Goal: Consume media (video, audio)

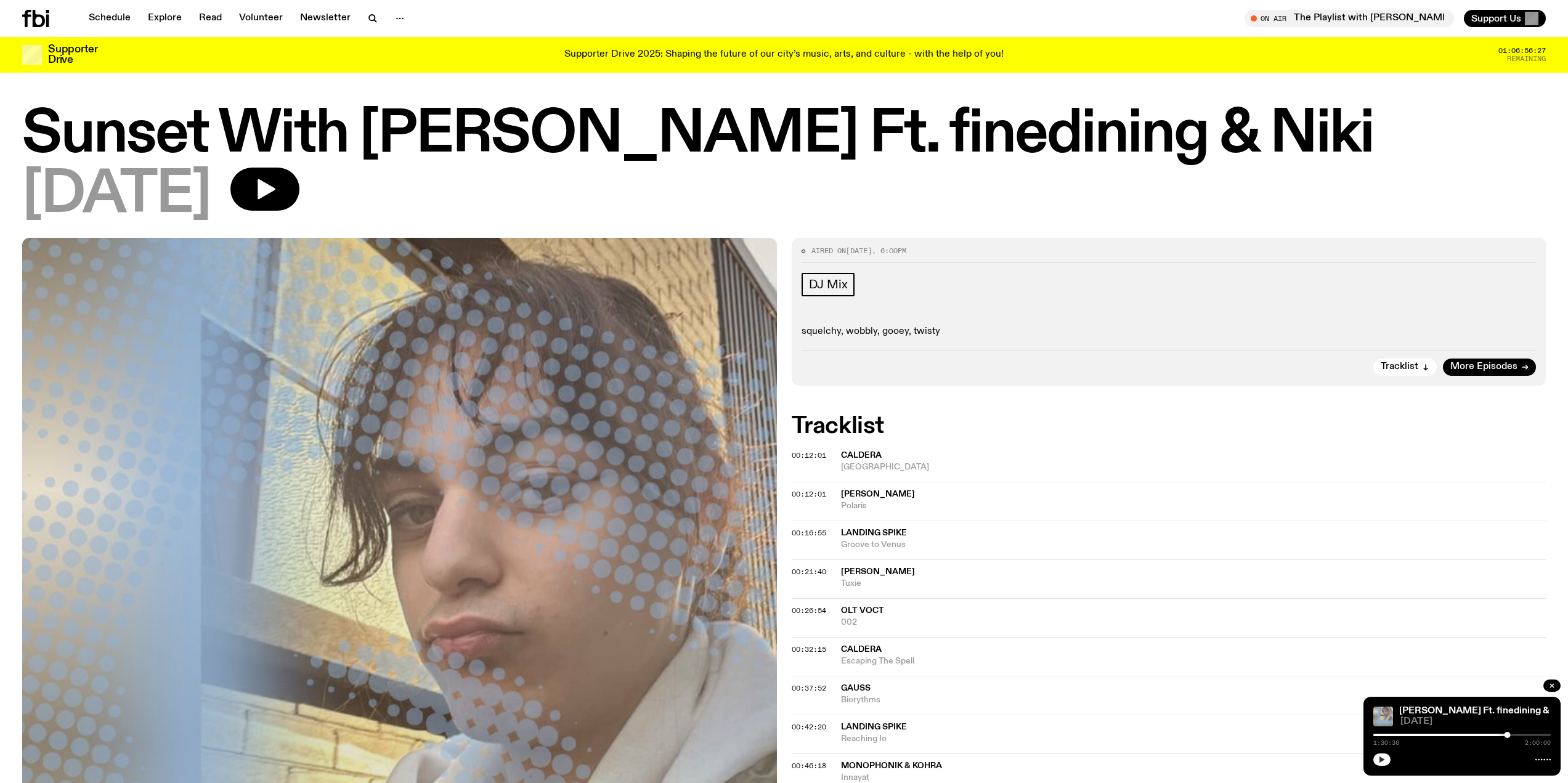
scroll to position [244, 0]
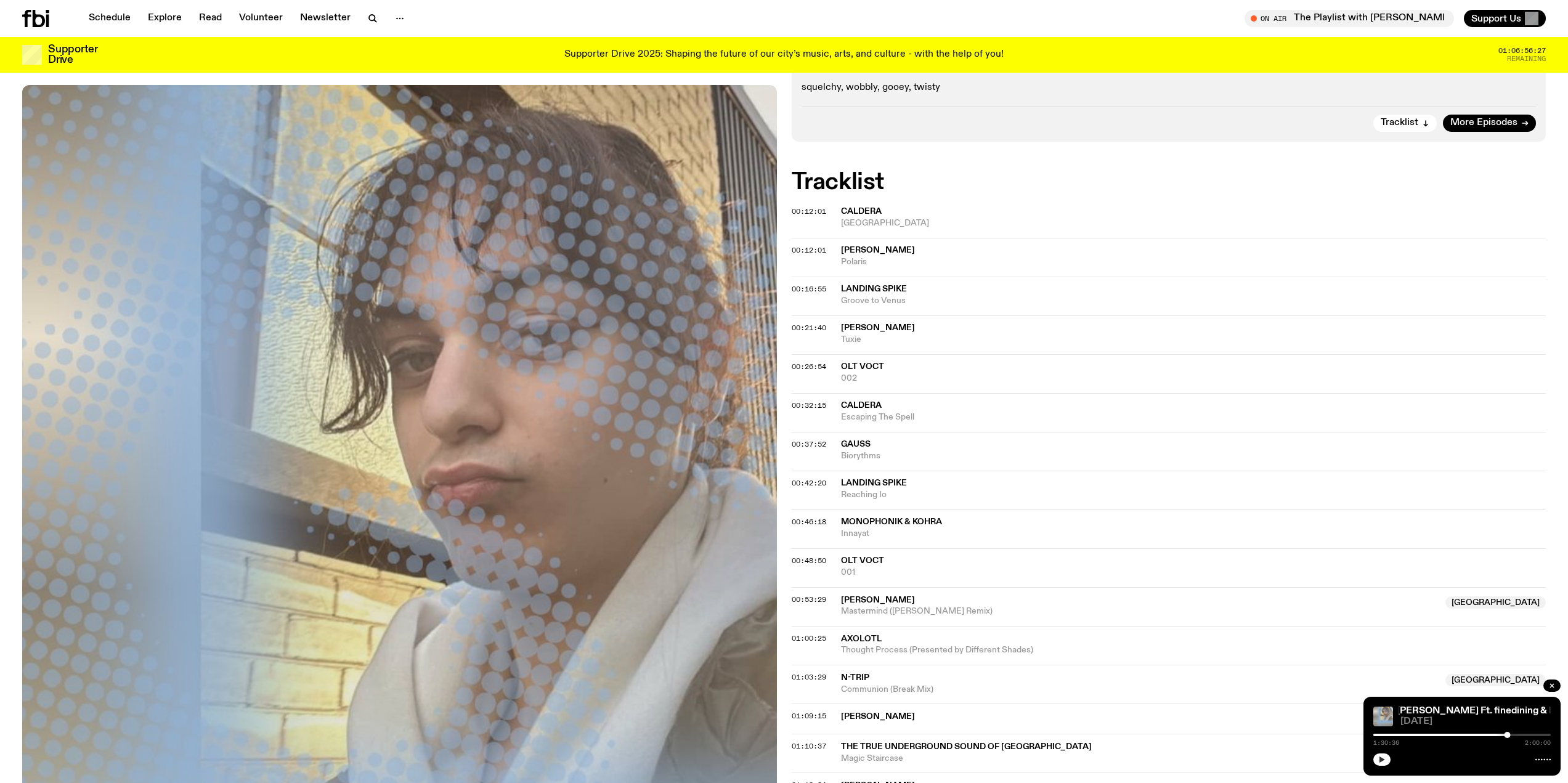
click at [1375, 760] on button "button" at bounding box center [1381, 759] width 17 height 12
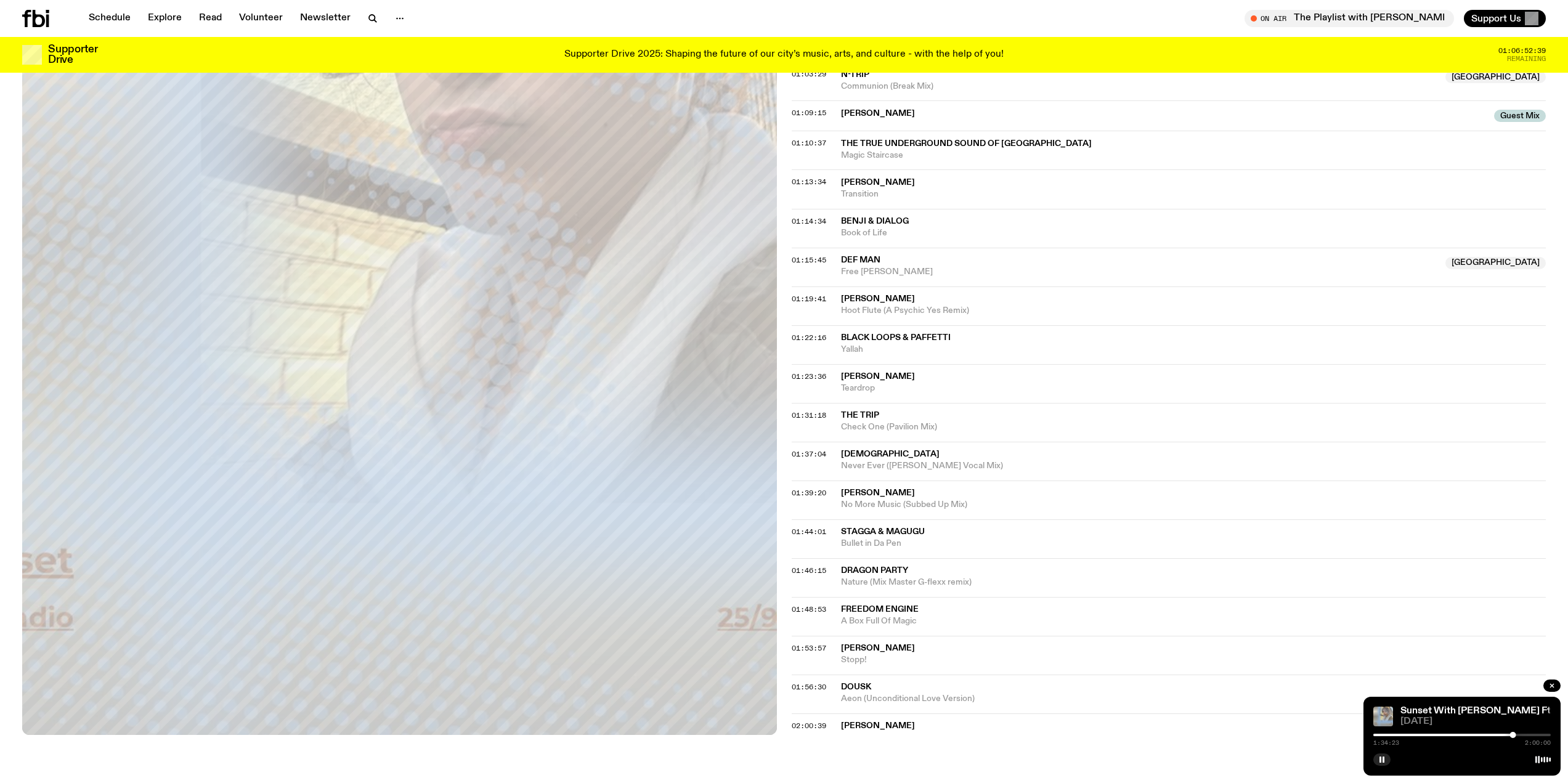
scroll to position [862, 0]
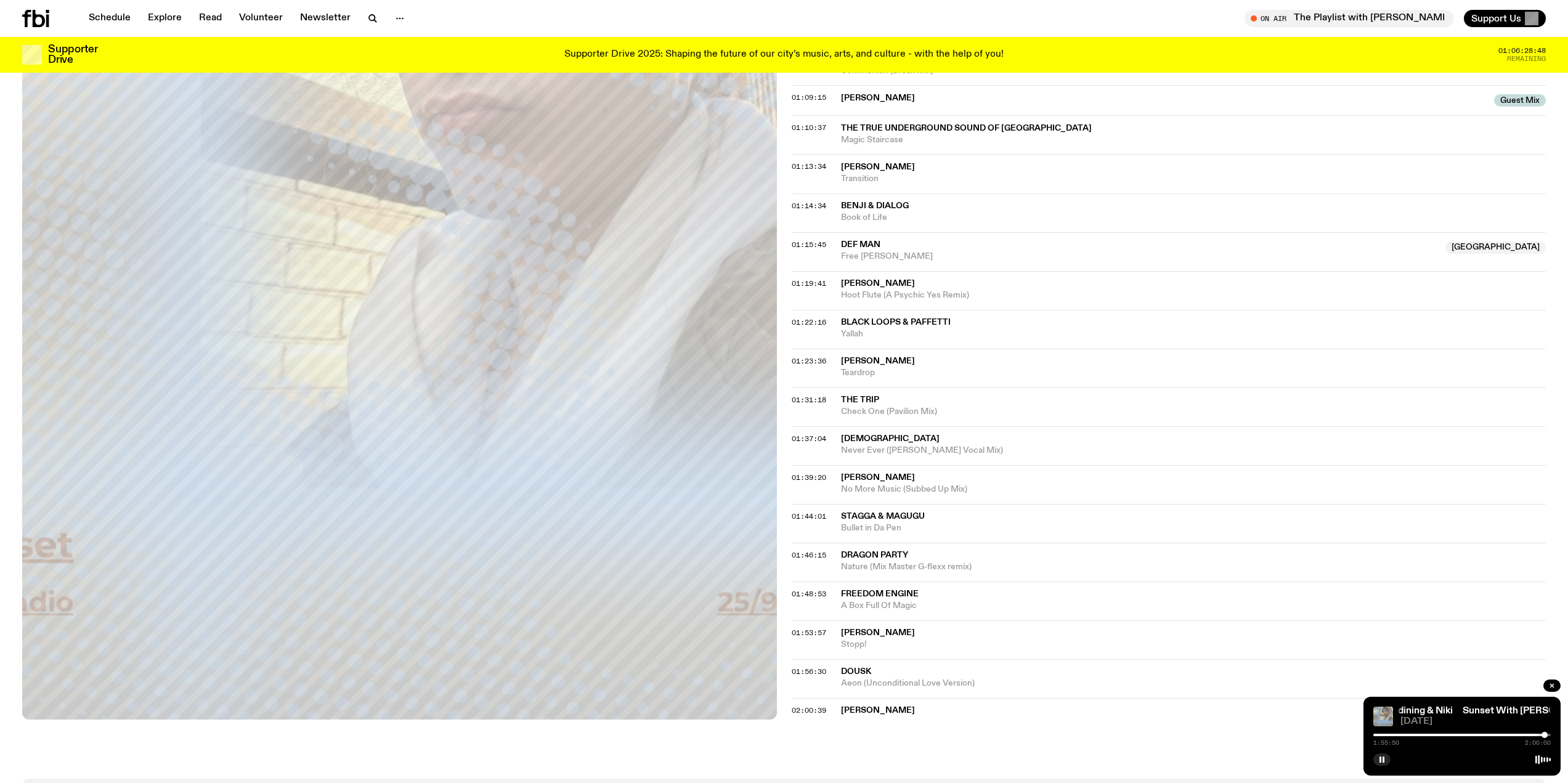
click at [1544, 735] on div at bounding box center [1545, 735] width 6 height 6
click at [1538, 734] on div at bounding box center [1540, 735] width 6 height 6
click at [1542, 734] on div at bounding box center [1542, 735] width 6 height 6
click at [1545, 733] on div at bounding box center [1542, 735] width 6 height 6
click at [1548, 733] on div at bounding box center [1548, 735] width 6 height 6
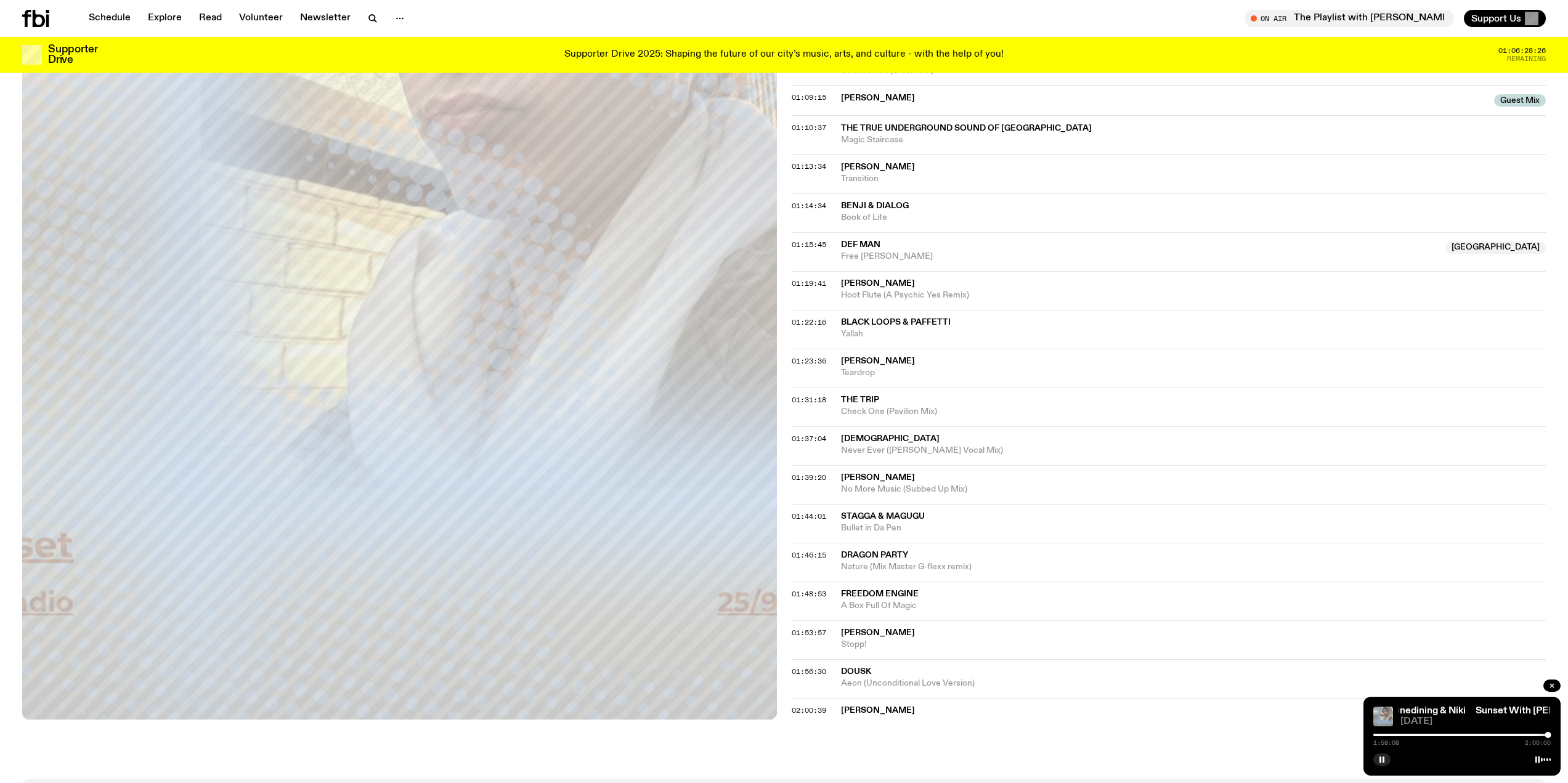
click at [1536, 734] on div at bounding box center [1460, 734] width 178 height 2
click at [1527, 734] on div at bounding box center [1448, 734] width 178 height 2
click at [1520, 733] on div at bounding box center [1438, 734] width 178 height 2
click at [1509, 733] on div at bounding box center [1431, 734] width 178 height 2
click at [1498, 732] on div "1:31:40 2:00:00" at bounding box center [1462, 739] width 178 height 15
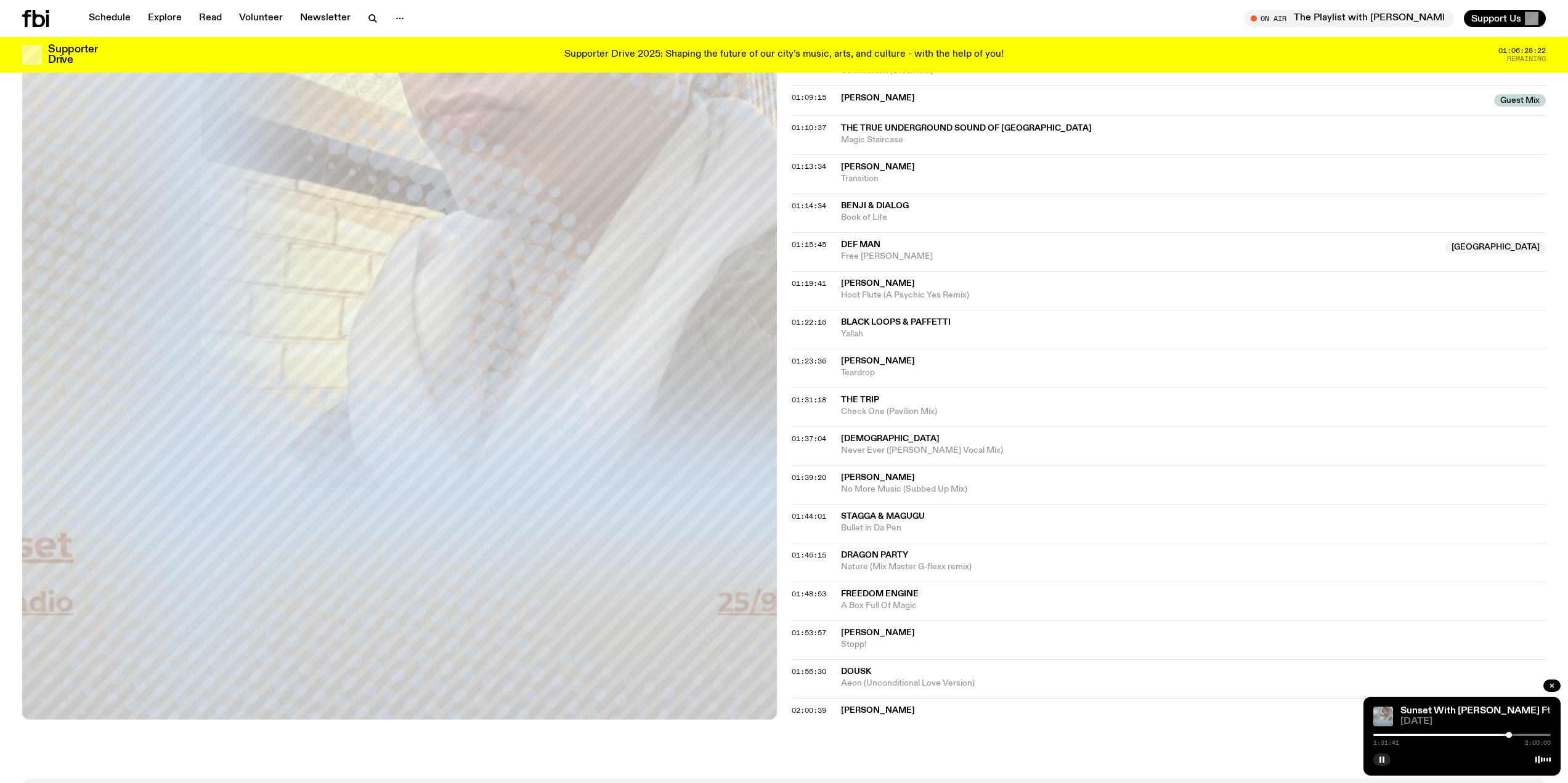
click at [1498, 734] on div at bounding box center [1420, 734] width 178 height 2
click at [1505, 735] on div at bounding box center [1462, 734] width 178 height 2
click at [1497, 735] on div at bounding box center [1417, 734] width 178 height 2
click at [1490, 735] on div at bounding box center [1409, 734] width 178 height 2
click at [1496, 734] on div at bounding box center [1462, 734] width 178 height 2
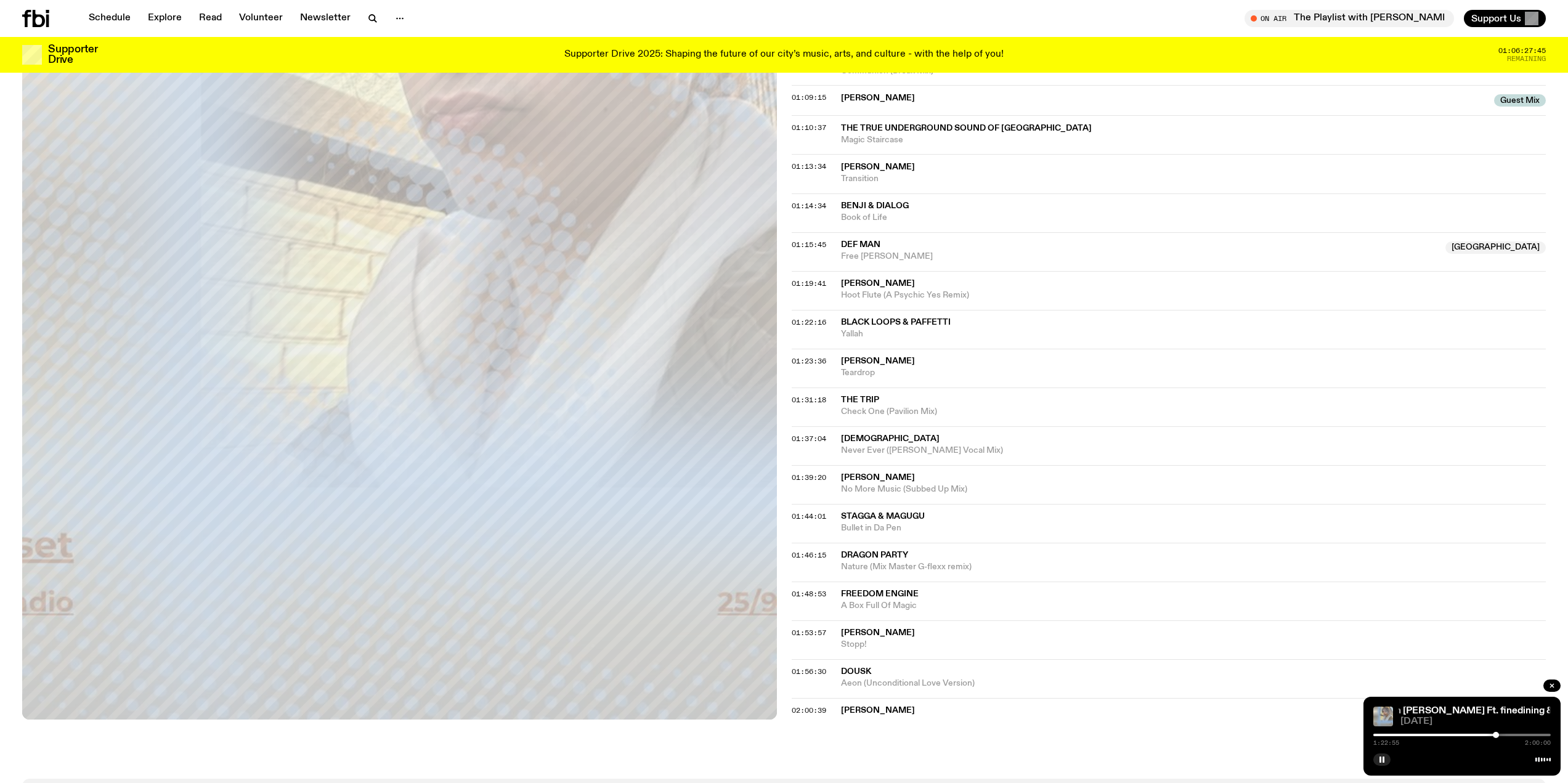
click at [1499, 734] on div at bounding box center [1462, 734] width 178 height 2
click at [1505, 733] on div "1:22:55 2:00:00" at bounding box center [1462, 739] width 178 height 15
click at [1508, 735] on div at bounding box center [1462, 734] width 178 height 2
click at [1513, 735] on div at bounding box center [1462, 734] width 178 height 2
click at [1517, 735] on div at bounding box center [1462, 734] width 178 height 2
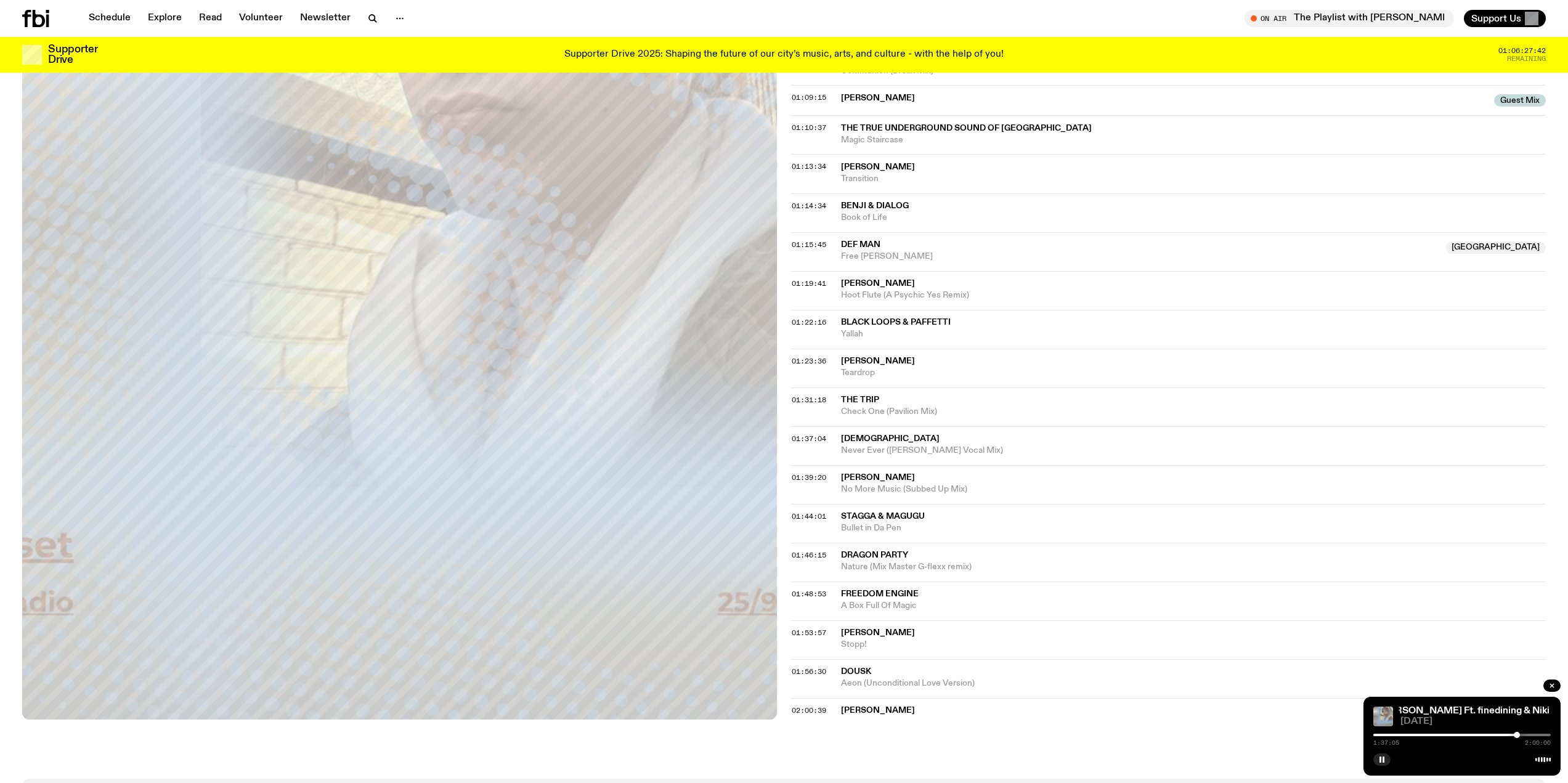
click at [1521, 734] on div at bounding box center [1462, 734] width 178 height 2
click at [1524, 734] on div at bounding box center [1521, 735] width 6 height 6
click at [1527, 735] on div at bounding box center [1524, 735] width 6 height 6
click at [1530, 734] on div at bounding box center [1462, 734] width 178 height 2
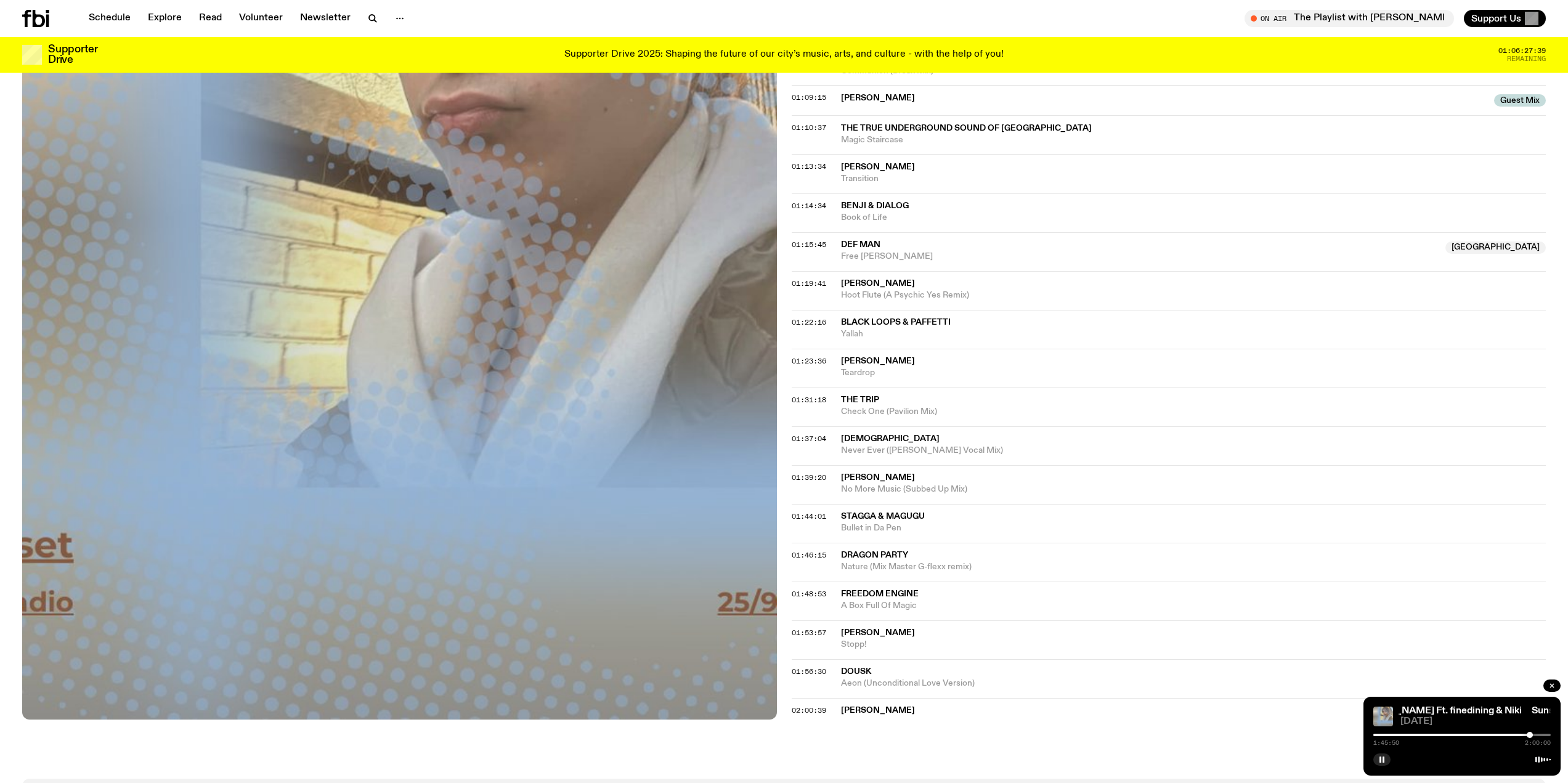
click at [1535, 734] on div at bounding box center [1462, 734] width 178 height 2
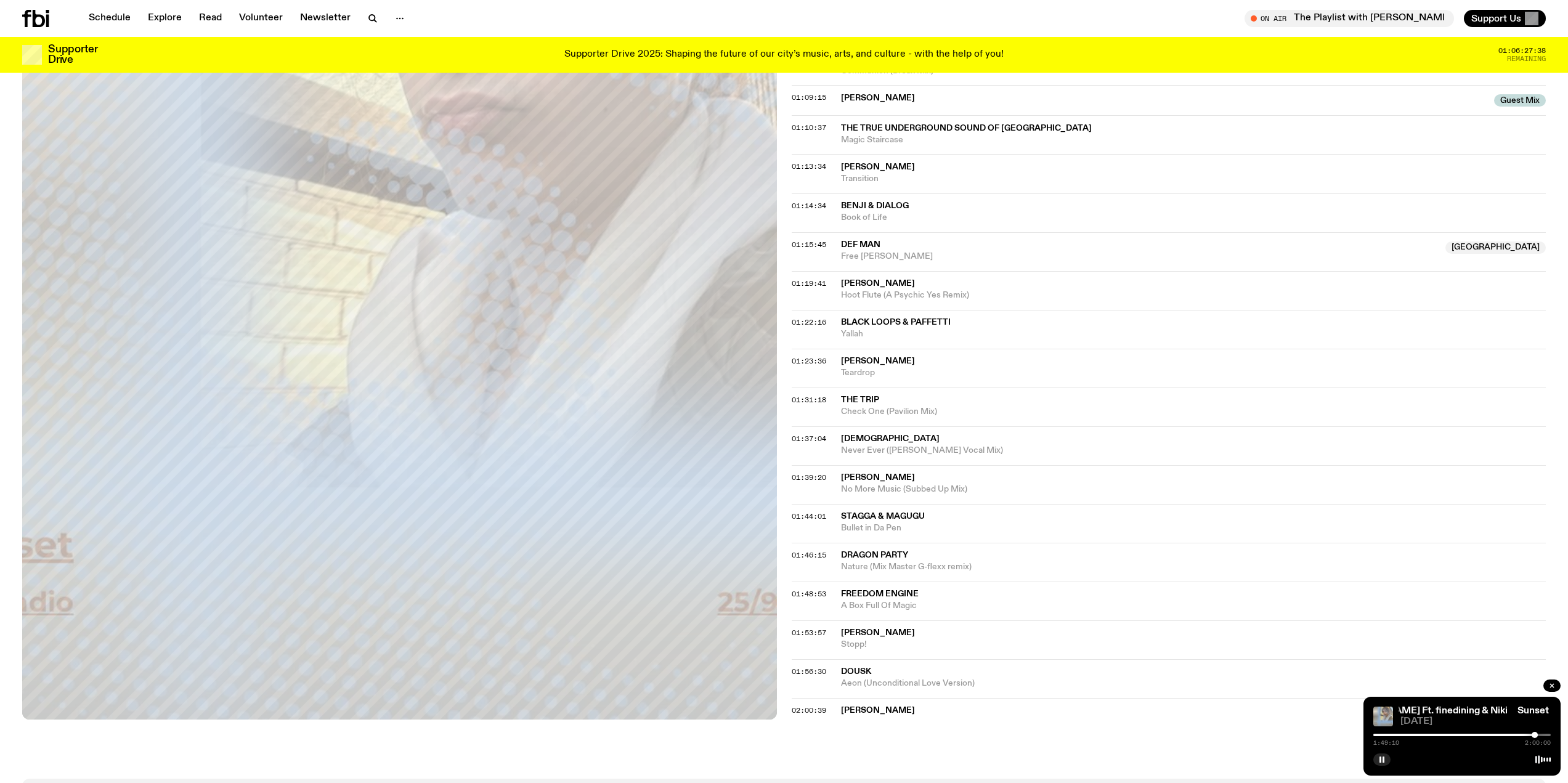
click at [1538, 734] on div at bounding box center [1462, 734] width 178 height 2
click at [1515, 734] on div at bounding box center [1450, 734] width 178 height 2
click at [1505, 736] on div at bounding box center [1426, 734] width 178 height 2
click at [1511, 733] on div at bounding box center [1462, 734] width 178 height 2
click at [1515, 733] on div at bounding box center [1462, 734] width 178 height 2
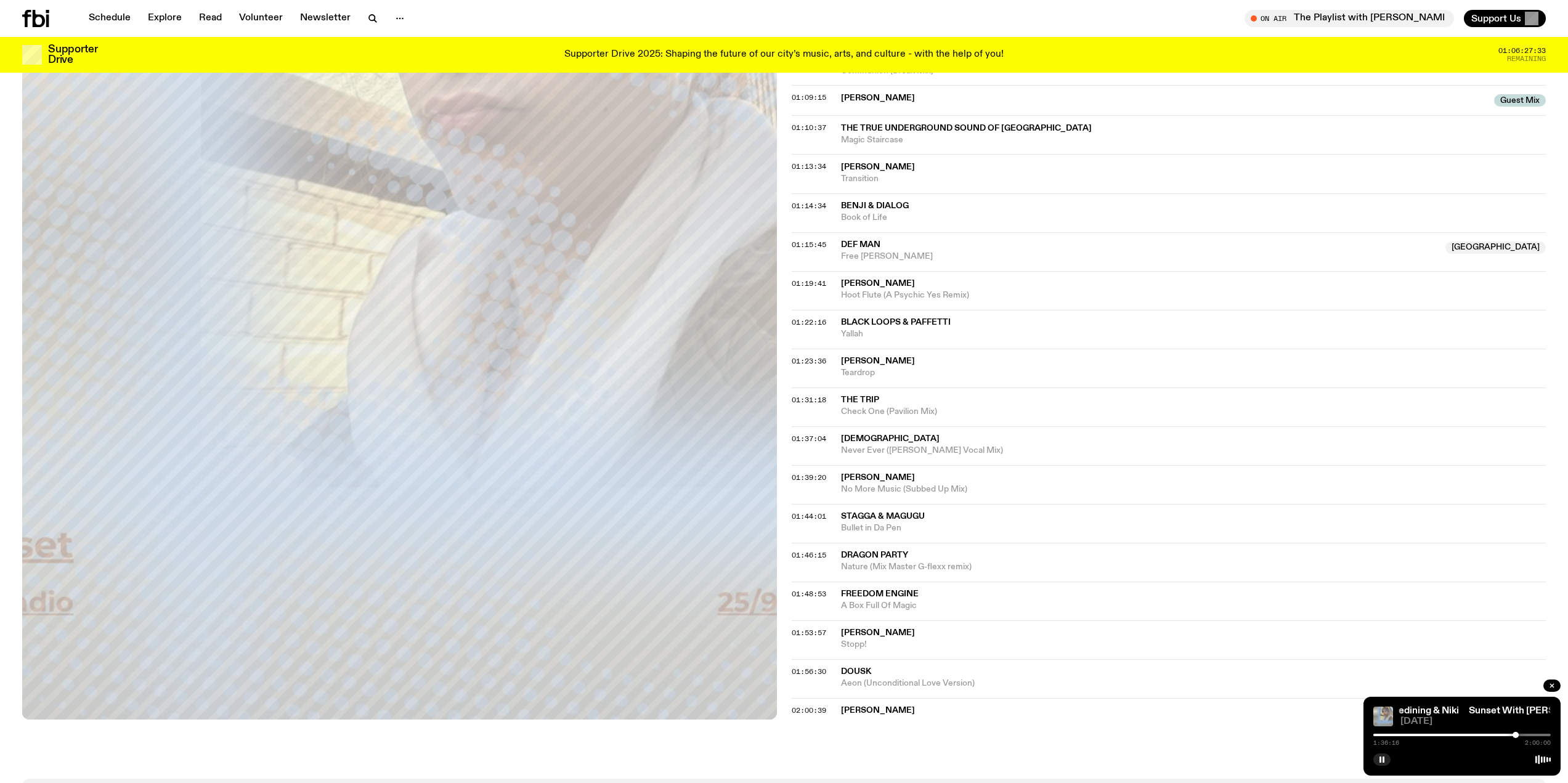
click at [1519, 733] on div at bounding box center [1462, 734] width 178 height 2
click at [1496, 733] on div at bounding box center [1431, 734] width 178 height 2
click at [1504, 733] on div at bounding box center [1462, 734] width 178 height 2
click at [1530, 733] on div at bounding box center [1462, 734] width 178 height 2
click at [1538, 733] on div at bounding box center [1462, 734] width 178 height 2
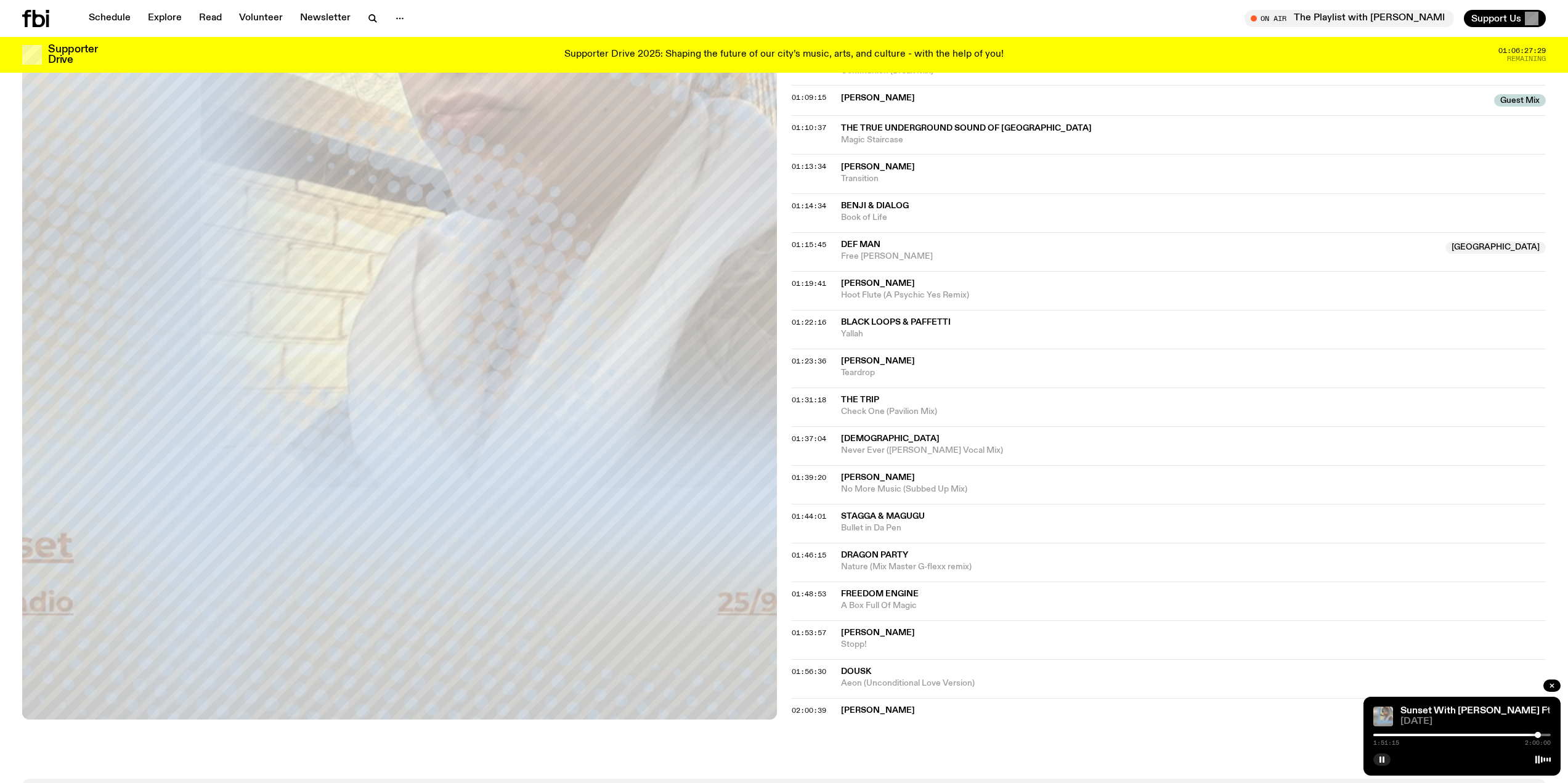
click at [1547, 733] on div "1:51:15 2:00:00" at bounding box center [1462, 739] width 178 height 15
click at [1546, 733] on div at bounding box center [1462, 734] width 178 height 2
click at [1505, 733] on div "1:57:05 2:00:00" at bounding box center [1462, 739] width 178 height 15
click at [1533, 735] on div at bounding box center [1458, 734] width 178 height 2
click at [1539, 734] on div at bounding box center [1462, 734] width 178 height 2
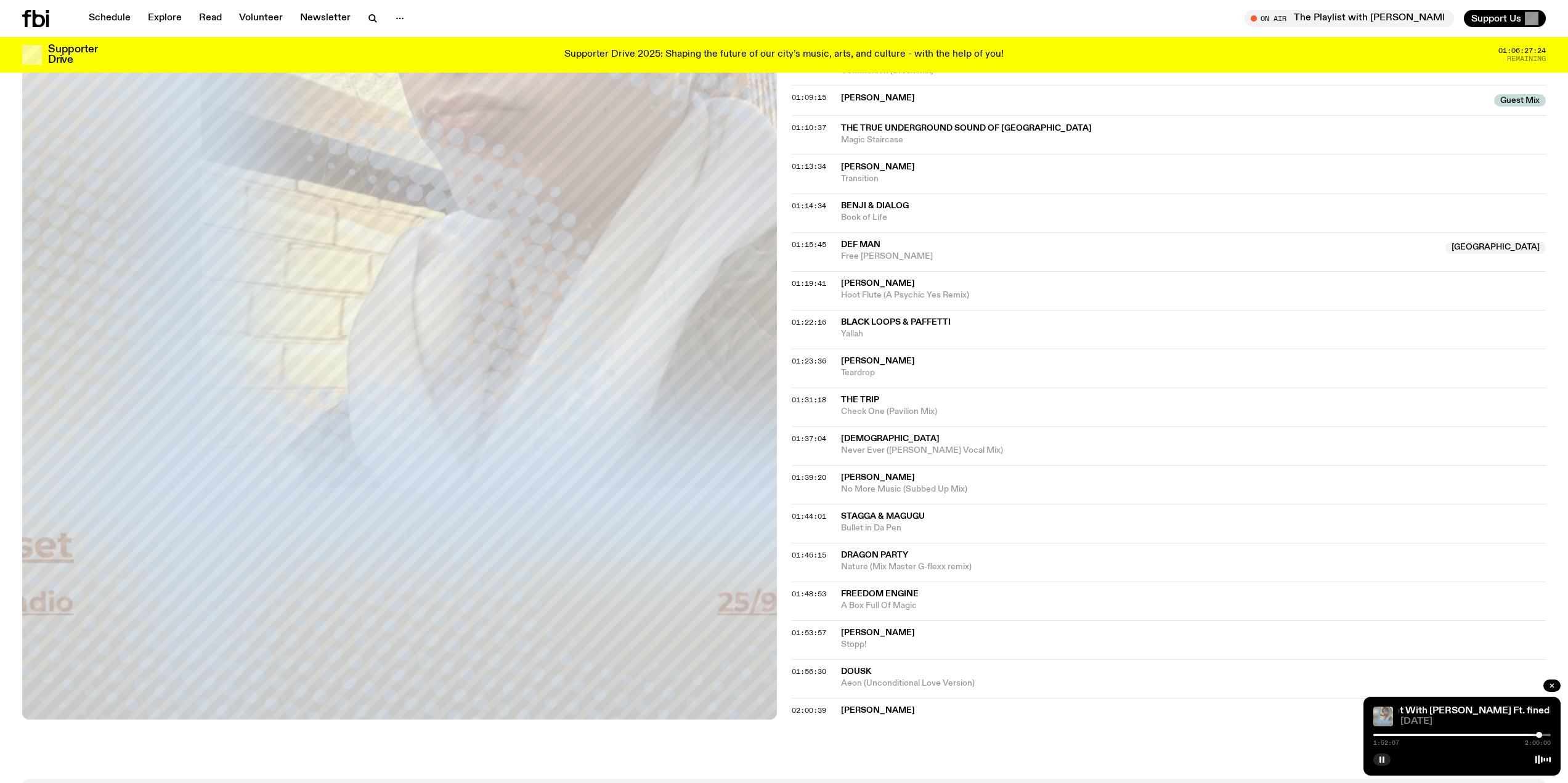
click at [1499, 734] on div at bounding box center [1451, 734] width 178 height 2
click at [1512, 734] on div at bounding box center [1462, 734] width 178 height 2
click at [1525, 734] on div at bounding box center [1462, 734] width 178 height 2
click at [1470, 736] on div at bounding box center [1437, 734] width 178 height 2
click at [1488, 734] on div at bounding box center [1462, 734] width 178 height 2
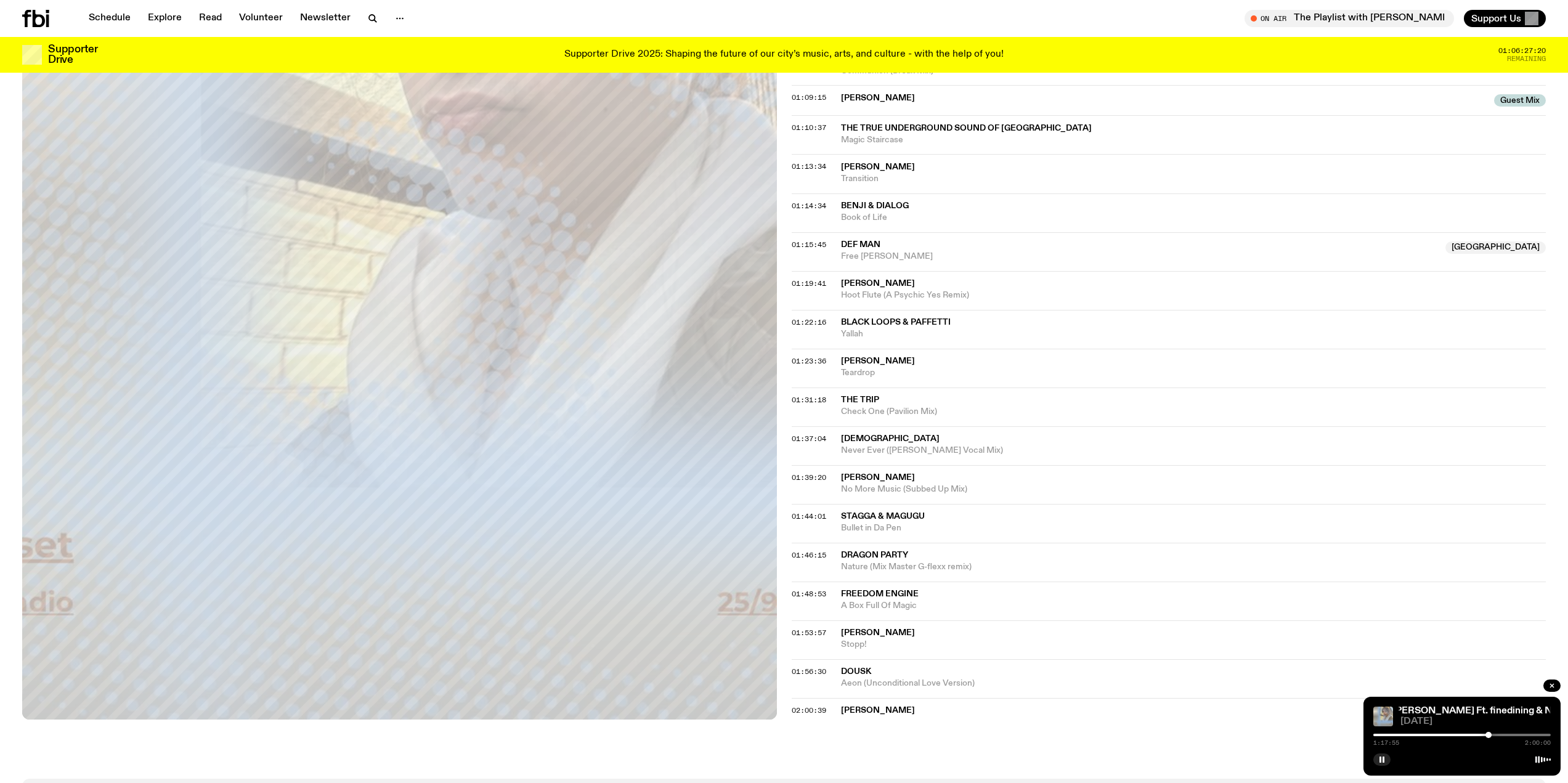
click at [1501, 733] on div at bounding box center [1462, 734] width 178 height 2
click at [1514, 733] on div "1:26:15 2:00:00" at bounding box center [1462, 739] width 178 height 15
click at [1515, 733] on div at bounding box center [1462, 734] width 178 height 2
click at [1522, 734] on div at bounding box center [1462, 734] width 178 height 2
click at [1381, 753] on button "button" at bounding box center [1381, 759] width 17 height 12
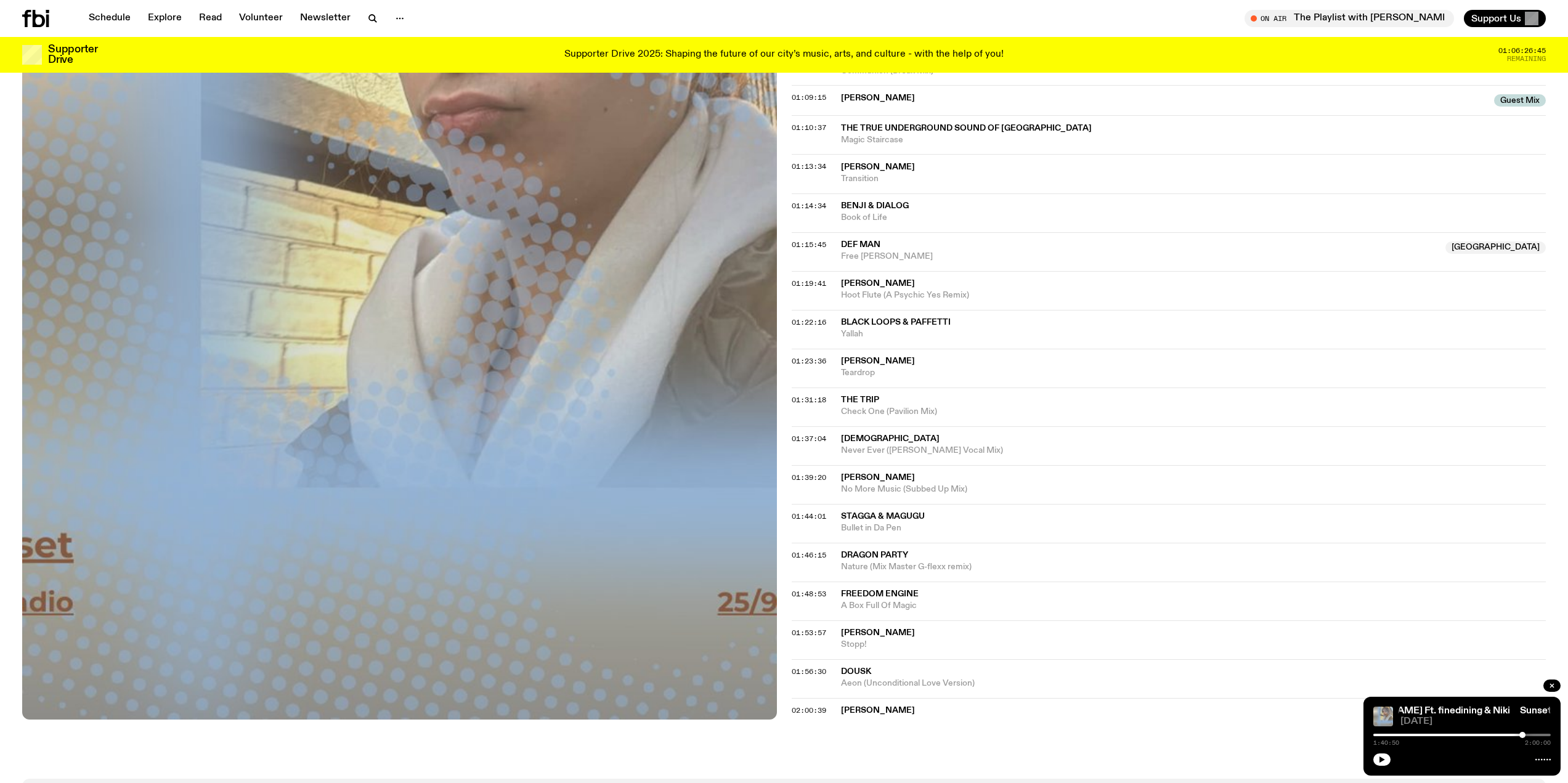
click at [1548, 733] on div "1:40:50 2:00:00" at bounding box center [1462, 739] width 178 height 15
click at [1546, 734] on div at bounding box center [1462, 734] width 178 height 2
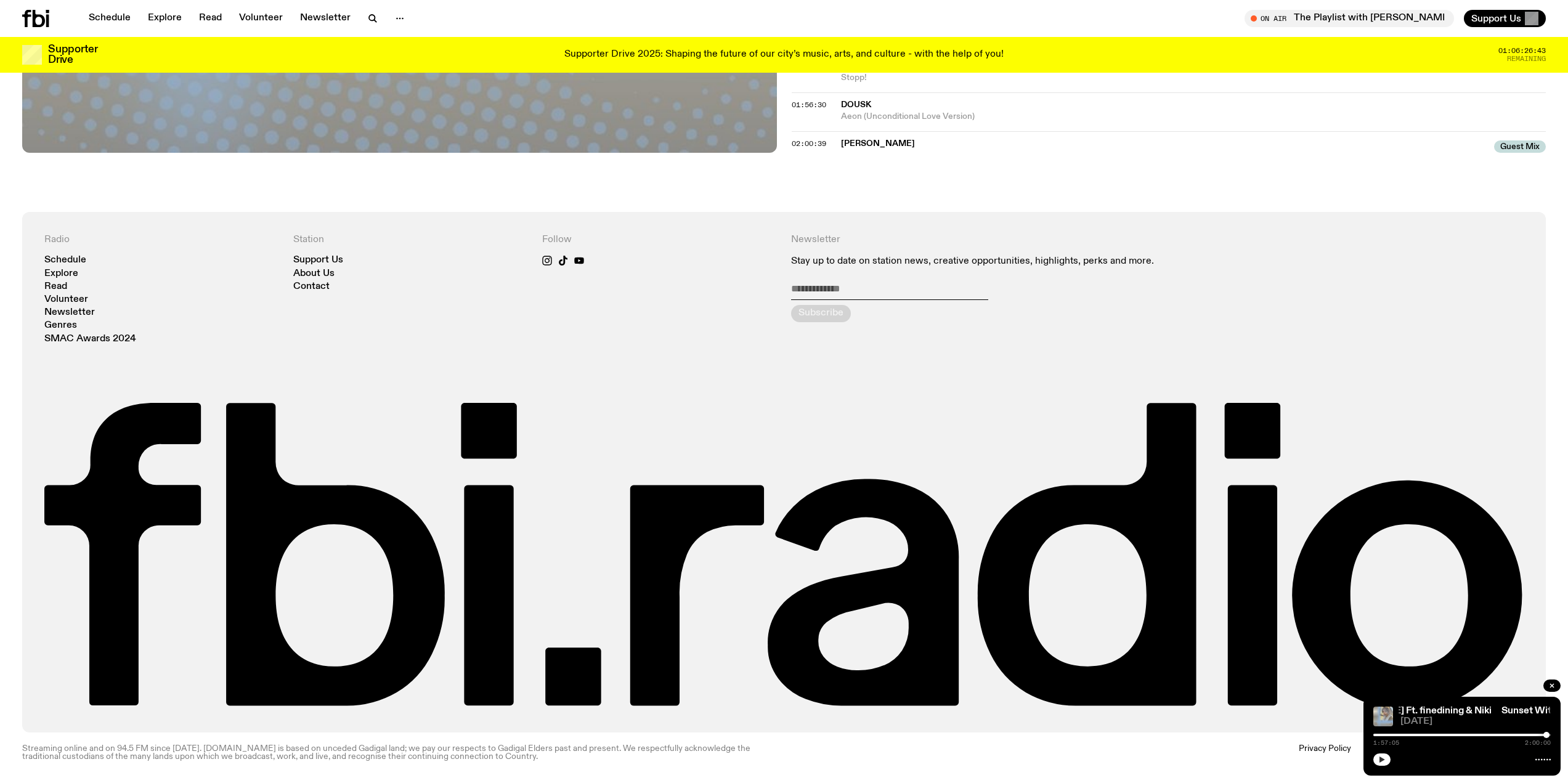
click at [1377, 757] on button "button" at bounding box center [1381, 759] width 17 height 12
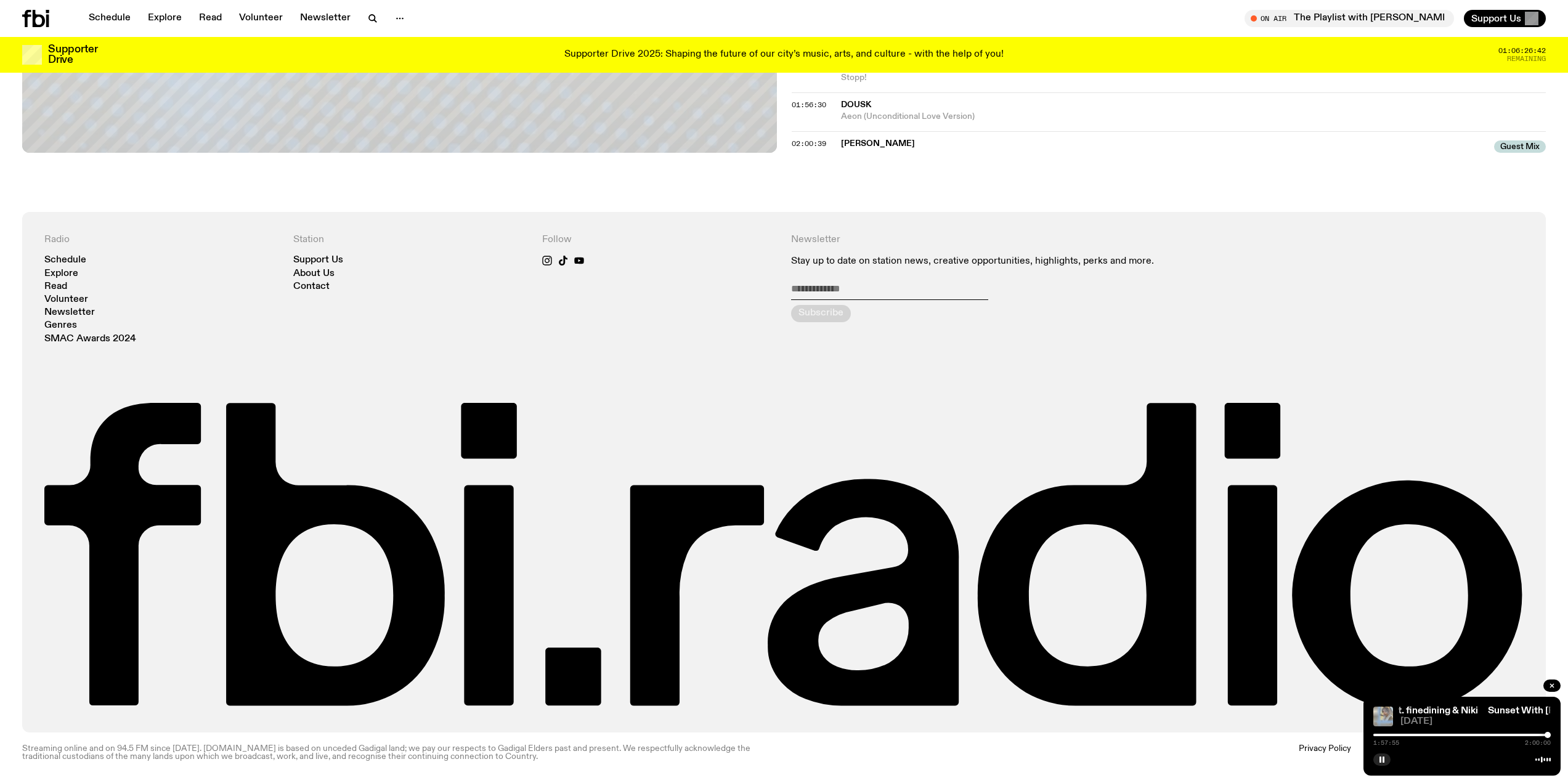
click at [1548, 735] on div at bounding box center [1548, 735] width 6 height 6
click at [1551, 735] on div at bounding box center [1548, 735] width 6 height 6
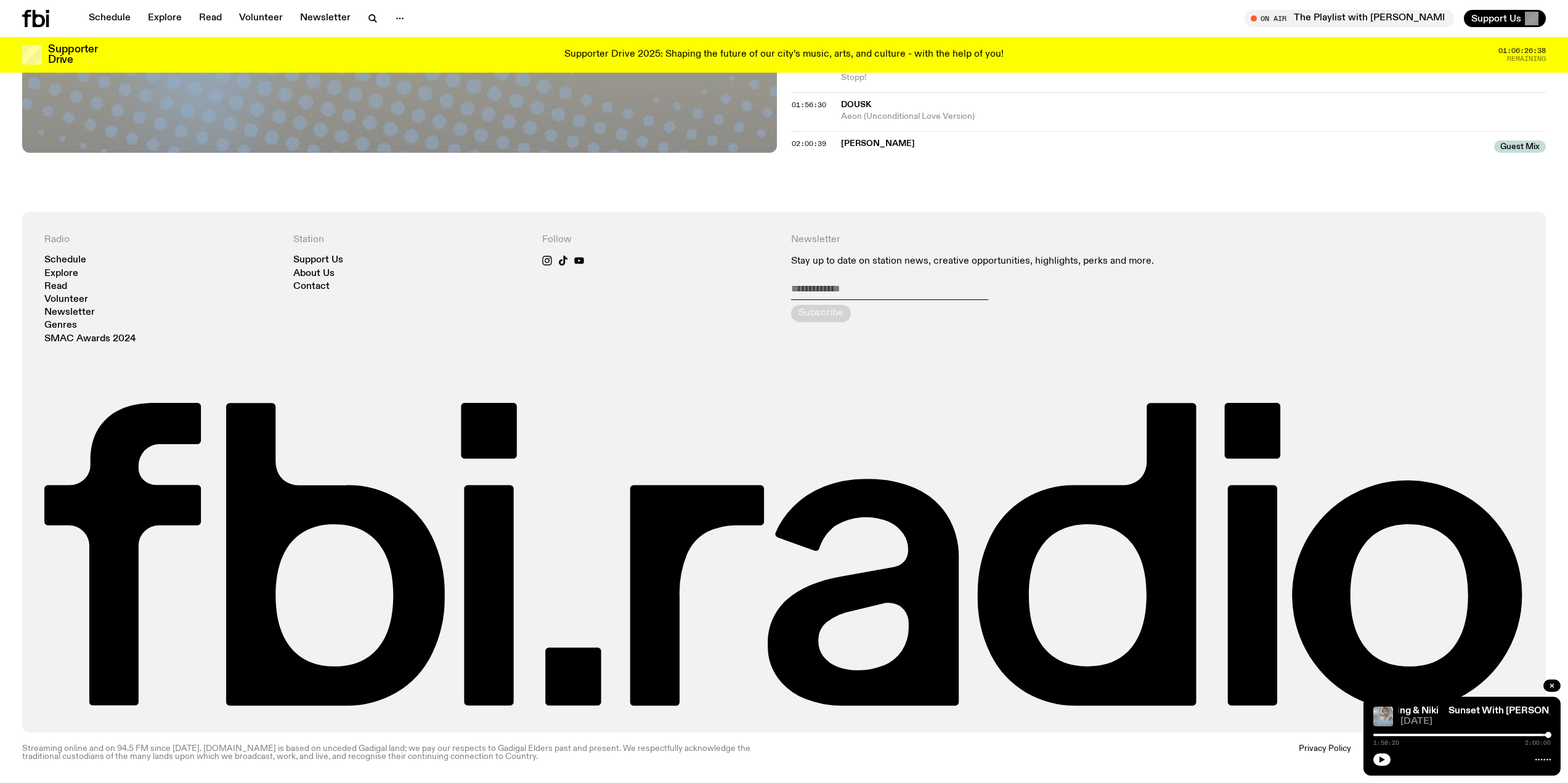
click at [1545, 734] on div at bounding box center [1548, 735] width 6 height 6
click at [1537, 734] on div at bounding box center [1538, 735] width 6 height 6
drag, startPoint x: 1535, startPoint y: 733, endPoint x: 1528, endPoint y: 733, distance: 7.0
click at [1528, 733] on div at bounding box center [1528, 735] width 6 height 6
click at [1376, 756] on button "button" at bounding box center [1381, 759] width 17 height 12
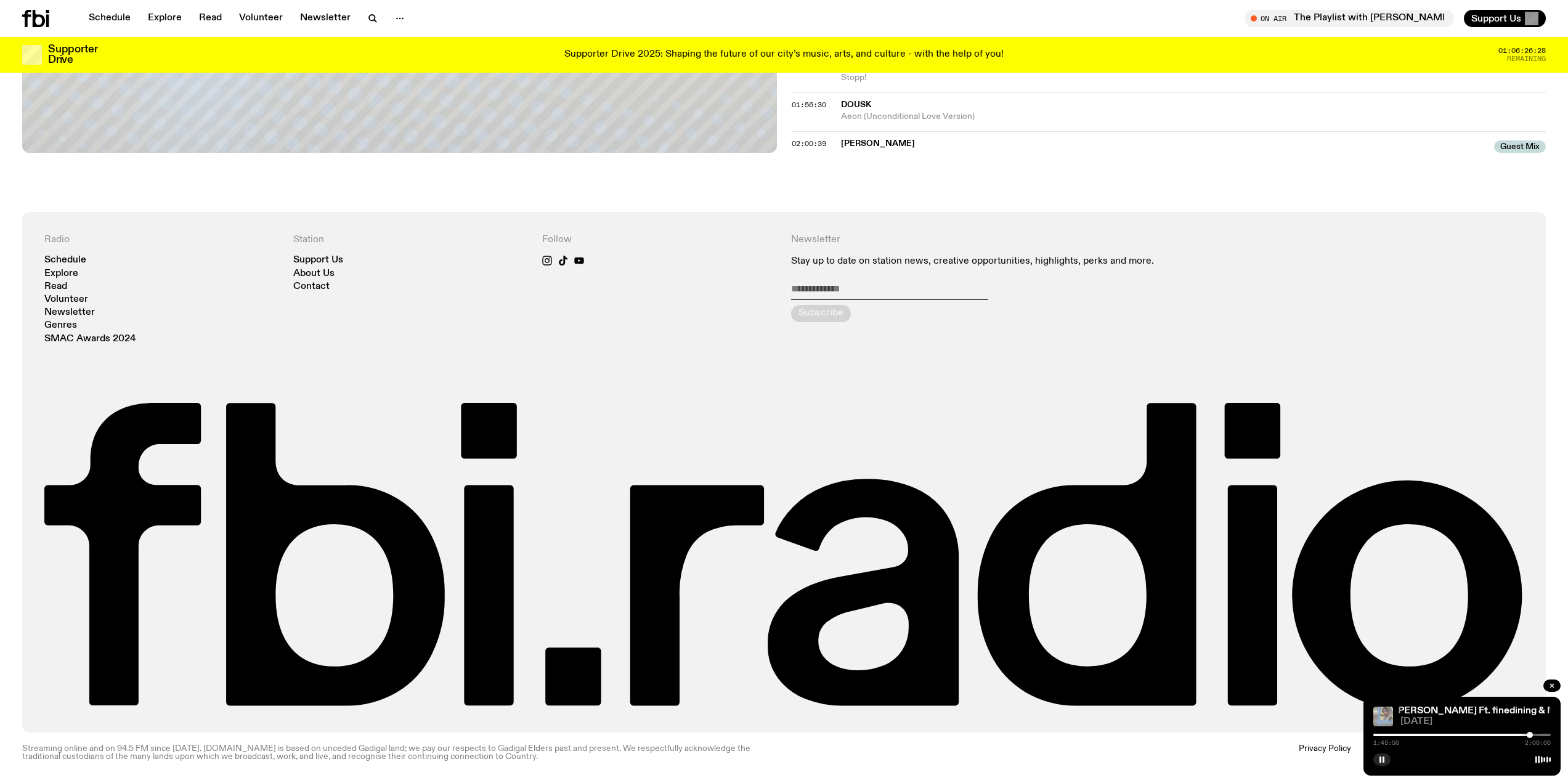
click at [1530, 736] on div at bounding box center [1530, 735] width 6 height 6
click at [1531, 736] on div at bounding box center [1530, 735] width 6 height 6
click at [1530, 734] on div at bounding box center [1530, 735] width 6 height 6
click at [1528, 734] on div at bounding box center [1527, 735] width 6 height 6
click at [1530, 733] on div at bounding box center [1530, 735] width 6 height 6
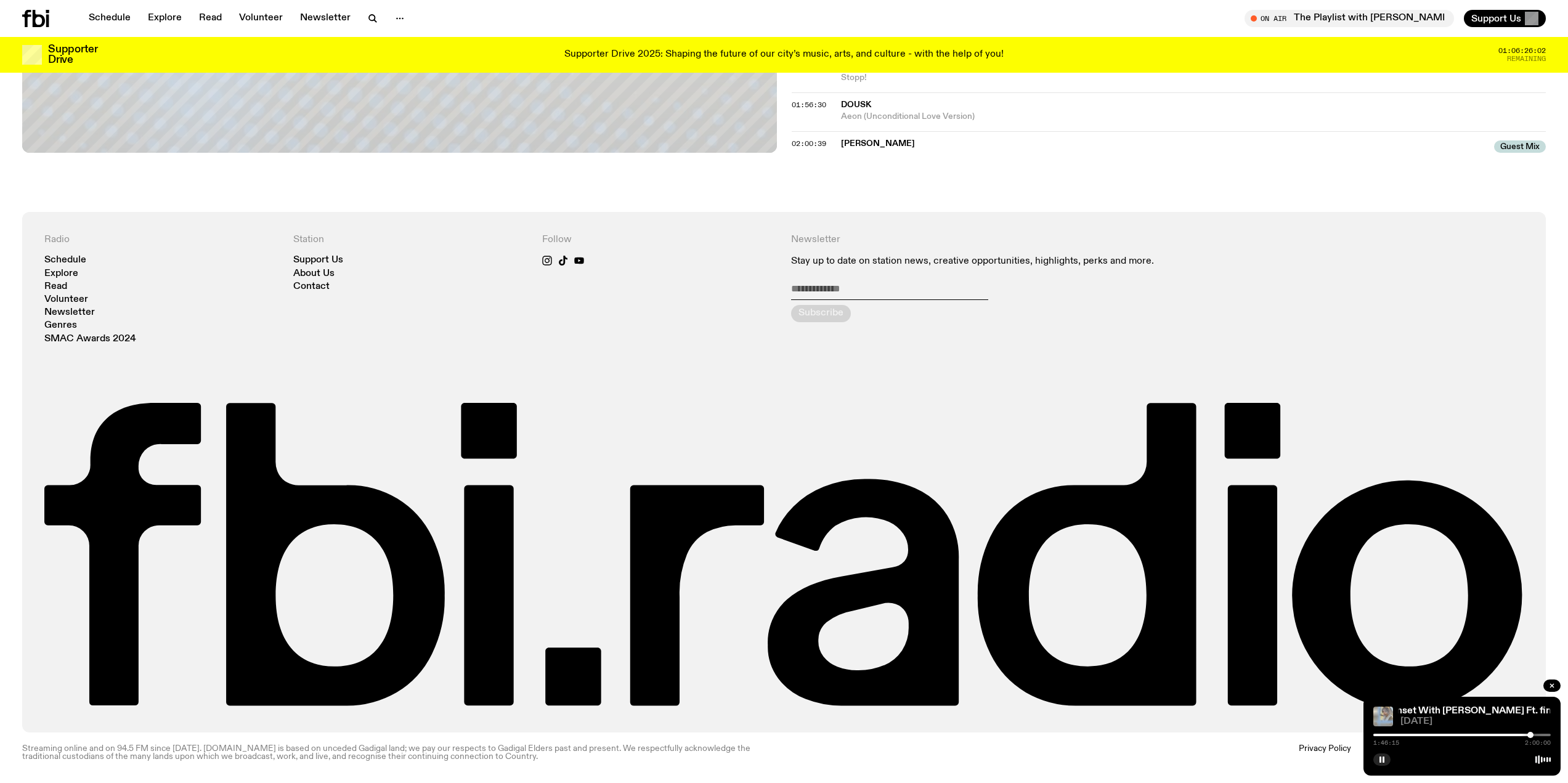
click at [1534, 733] on div "1:46:15 2:00:00" at bounding box center [1462, 739] width 178 height 15
click at [1533, 736] on div at bounding box center [1462, 734] width 178 height 2
click at [1532, 735] on div at bounding box center [1532, 735] width 6 height 6
click at [1529, 735] on div at bounding box center [1530, 735] width 6 height 6
click at [1528, 734] on div at bounding box center [1528, 735] width 6 height 6
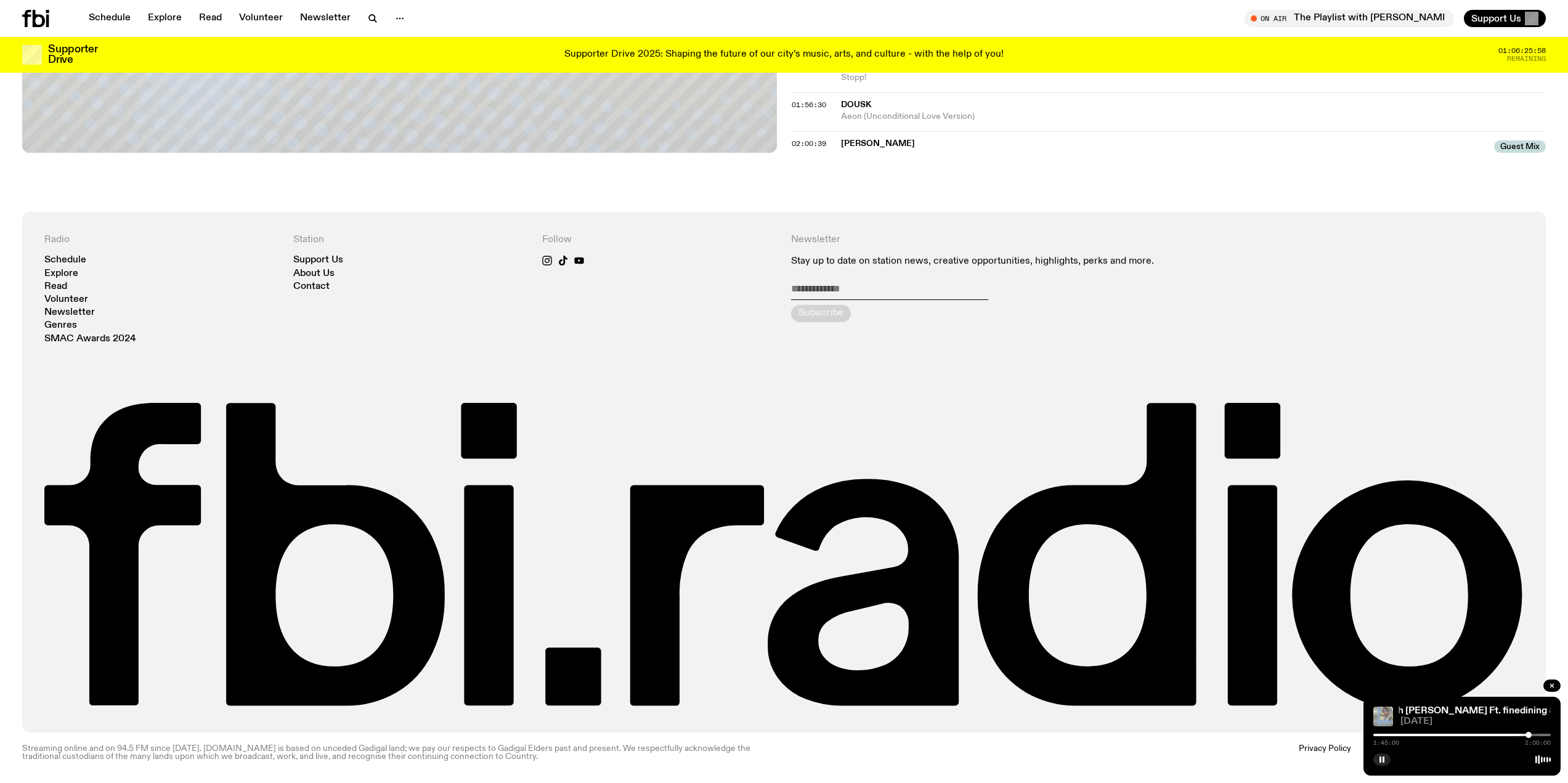
click at [1530, 734] on div at bounding box center [1528, 735] width 6 height 6
click at [1531, 734] on div at bounding box center [1531, 735] width 6 height 6
click at [1530, 734] on div at bounding box center [1531, 735] width 6 height 6
click at [1532, 734] on div at bounding box center [1532, 735] width 6 height 6
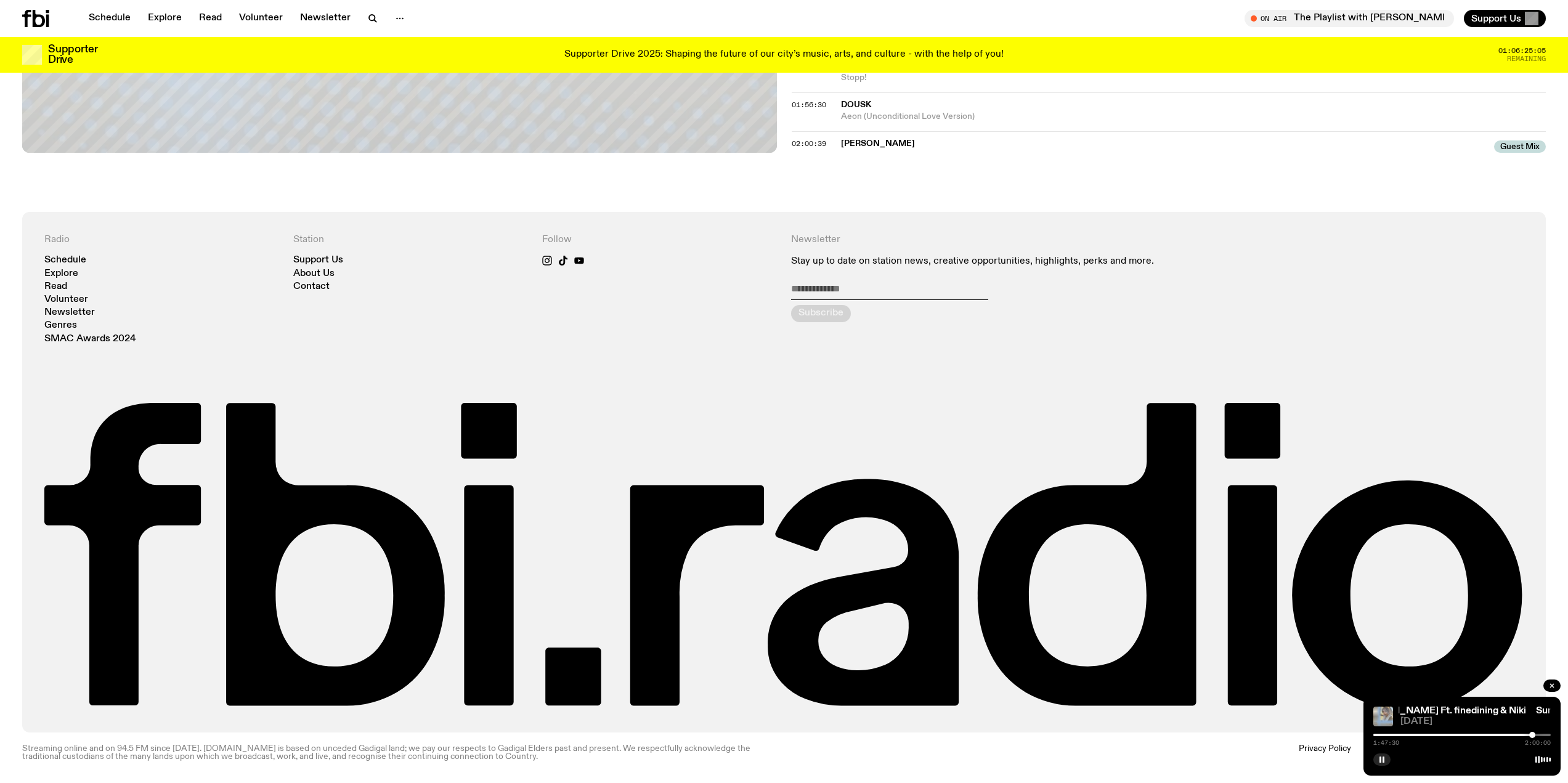
click at [1535, 735] on div at bounding box center [1532, 735] width 6 height 6
click at [1537, 735] on div at bounding box center [1536, 735] width 6 height 6
click at [1539, 734] on div at bounding box center [1539, 735] width 6 height 6
drag, startPoint x: 1539, startPoint y: 734, endPoint x: 1529, endPoint y: 735, distance: 10.0
click at [1529, 735] on div at bounding box center [1529, 735] width 6 height 6
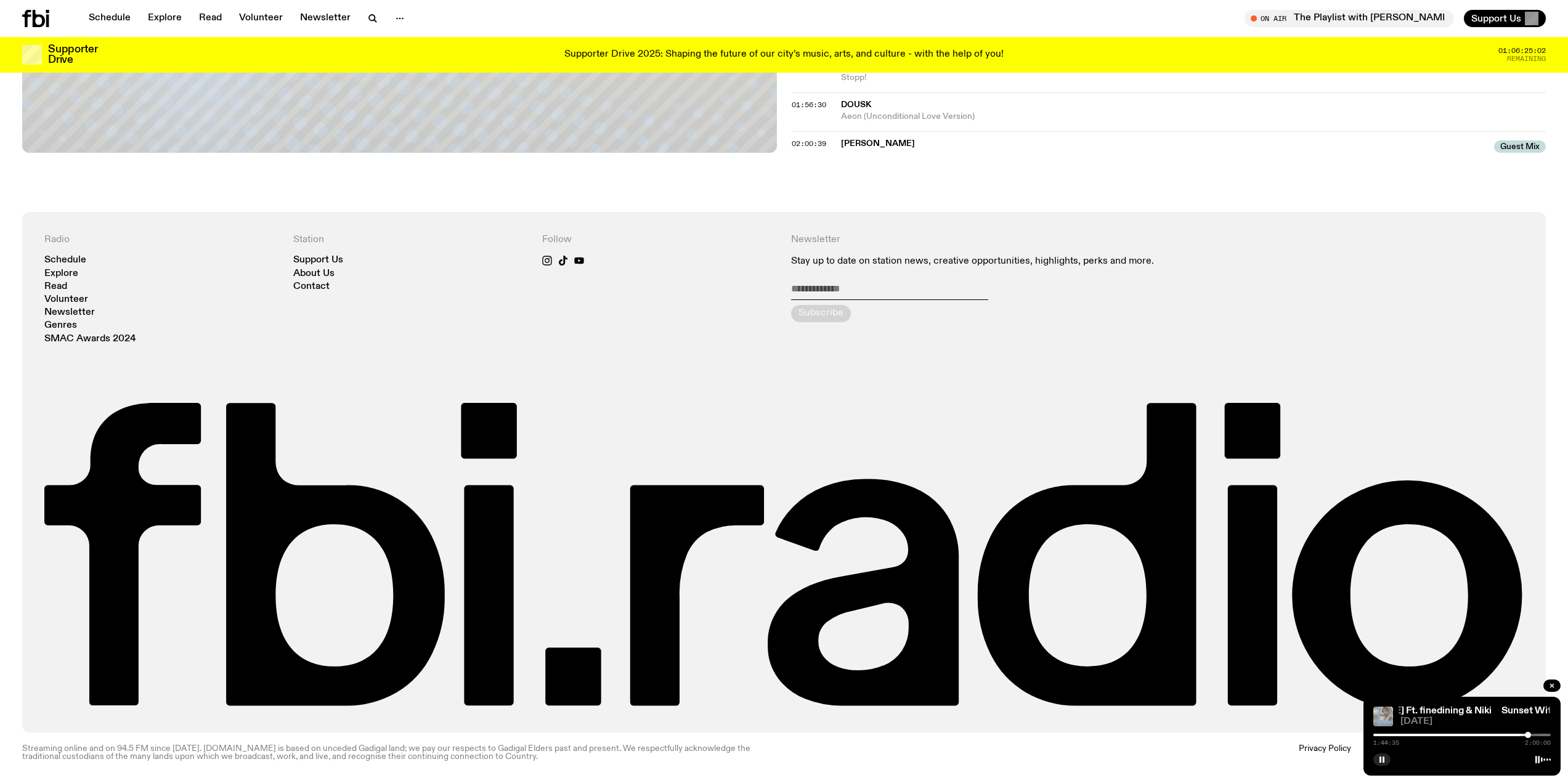
click at [1528, 735] on div at bounding box center [1527, 735] width 6 height 6
click at [1530, 735] on div at bounding box center [1530, 735] width 6 height 6
click at [1531, 736] on div at bounding box center [1530, 735] width 6 height 6
click at [1531, 736] on div at bounding box center [1531, 735] width 6 height 6
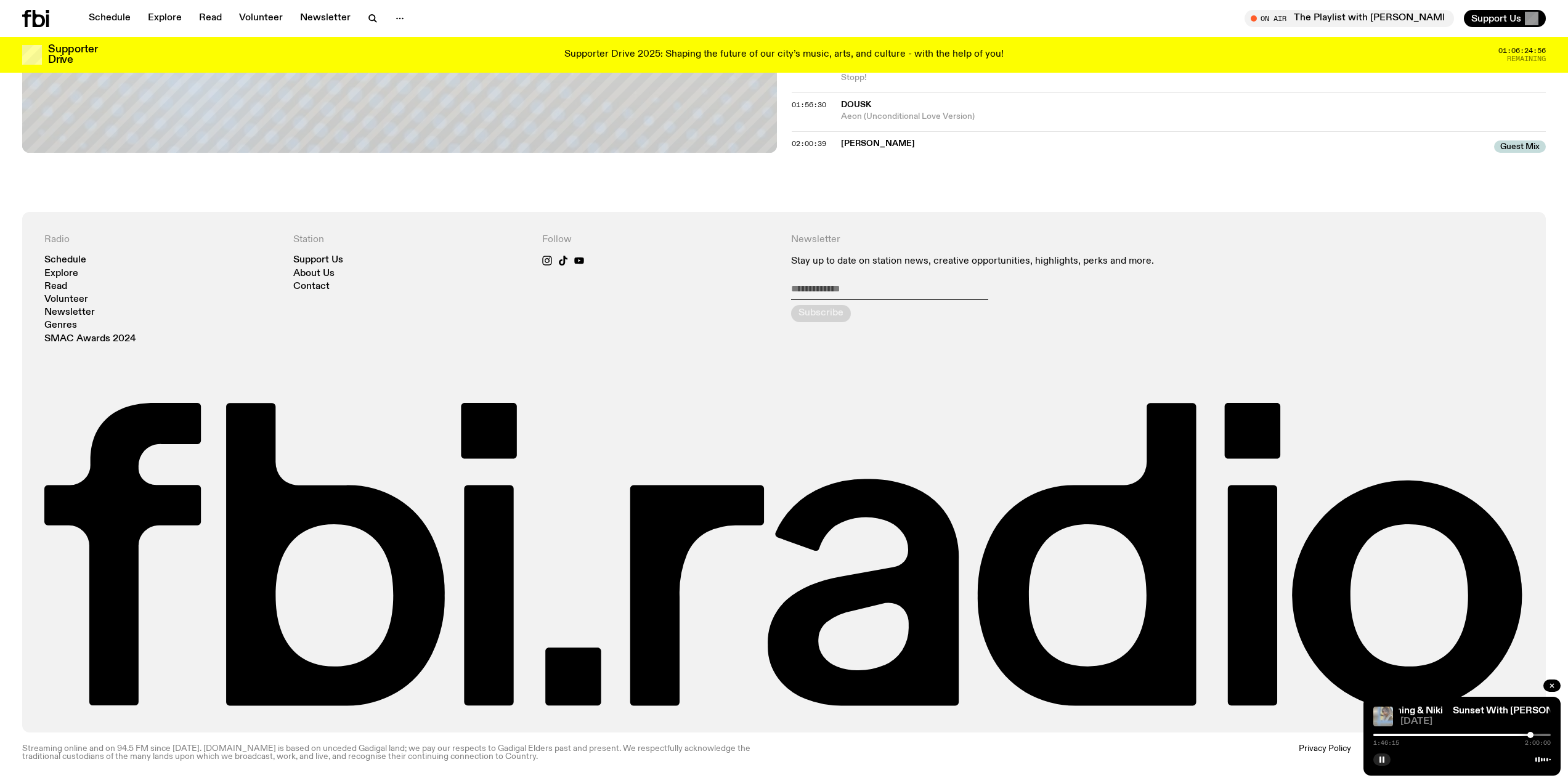
click at [1530, 735] on div at bounding box center [1530, 735] width 6 height 6
click at [1531, 735] on div at bounding box center [1531, 735] width 6 height 6
click at [1531, 734] on div at bounding box center [1531, 735] width 6 height 6
click at [962, 337] on div "Newsletter Stay up to date on station news, creative opportunities, highlights,…" at bounding box center [1032, 289] width 483 height 110
click at [1376, 760] on button "button" at bounding box center [1381, 759] width 17 height 12
